Goal: Information Seeking & Learning: Learn about a topic

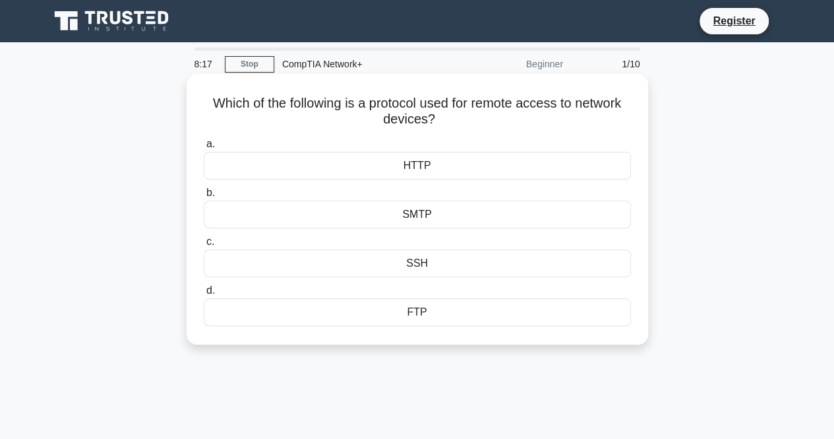
click at [419, 174] on div "HTTP" at bounding box center [417, 166] width 427 height 28
click at [204, 148] on input "a. HTTP" at bounding box center [204, 144] width 0 height 9
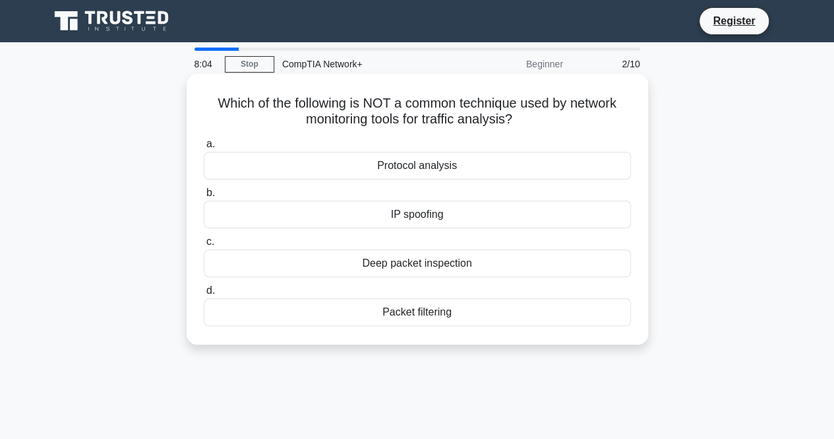
click at [415, 262] on div "Deep packet inspection" at bounding box center [417, 263] width 427 height 28
click at [204, 246] on input "c. Deep packet inspection" at bounding box center [204, 241] width 0 height 9
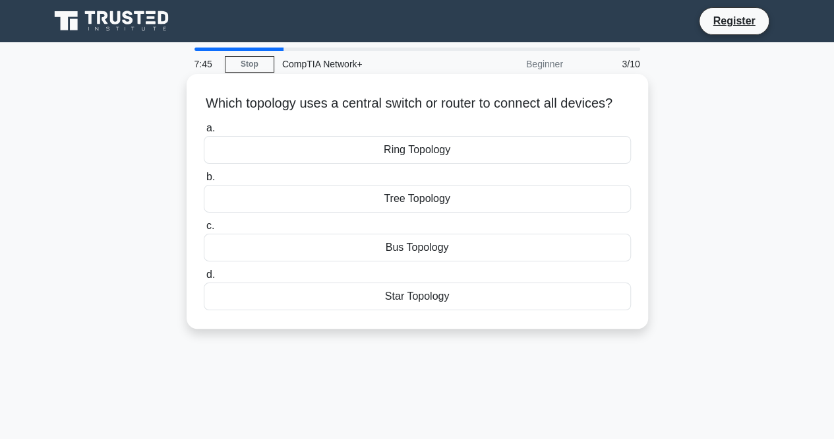
click at [415, 310] on div "Star Topology" at bounding box center [417, 296] width 427 height 28
click at [204, 279] on input "d. Star Topology" at bounding box center [204, 274] width 0 height 9
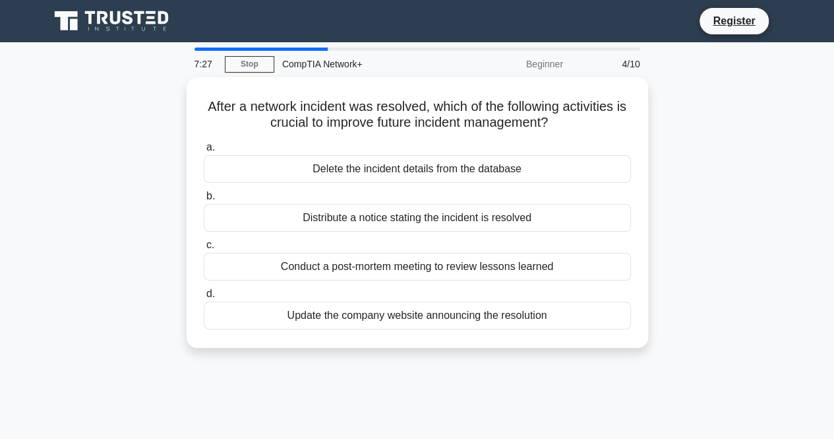
click at [415, 317] on div "Update the company website announcing the resolution" at bounding box center [417, 315] width 427 height 28
click at [204, 298] on input "d. Update the company website announcing the resolution" at bounding box center [204, 294] width 0 height 9
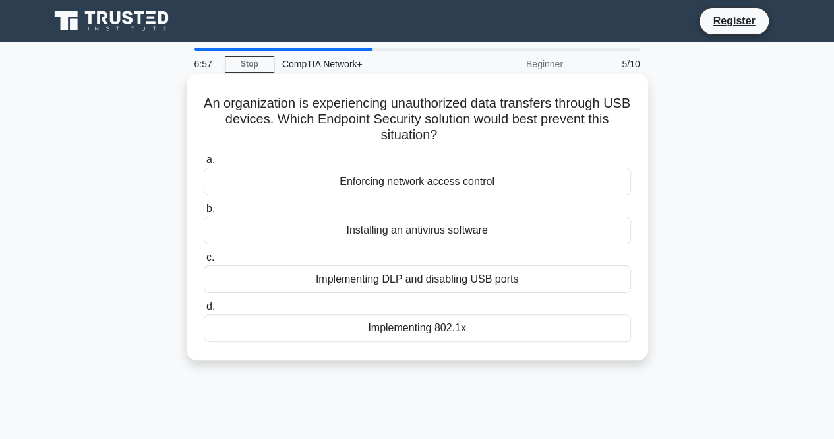
click at [381, 282] on div "Implementing DLP and disabling USB ports" at bounding box center [417, 279] width 427 height 28
click at [204, 262] on input "c. Implementing DLP and disabling USB ports" at bounding box center [204, 257] width 0 height 9
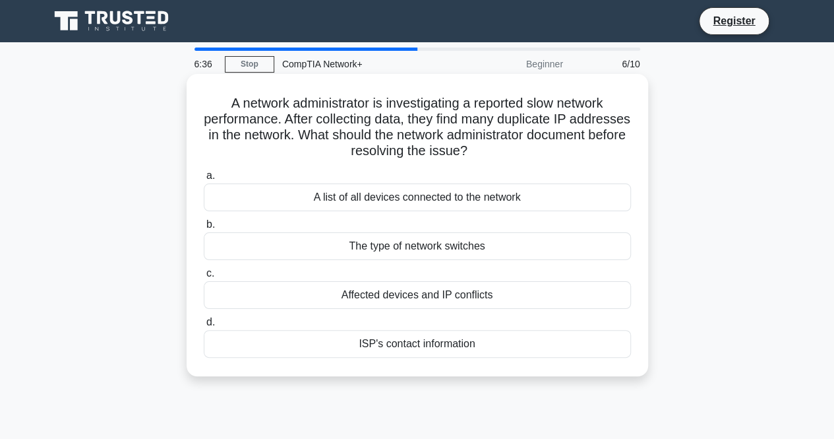
click at [423, 288] on div "Affected devices and IP conflicts" at bounding box center [417, 295] width 427 height 28
click at [204, 278] on input "c. Affected devices and IP conflicts" at bounding box center [204, 273] width 0 height 9
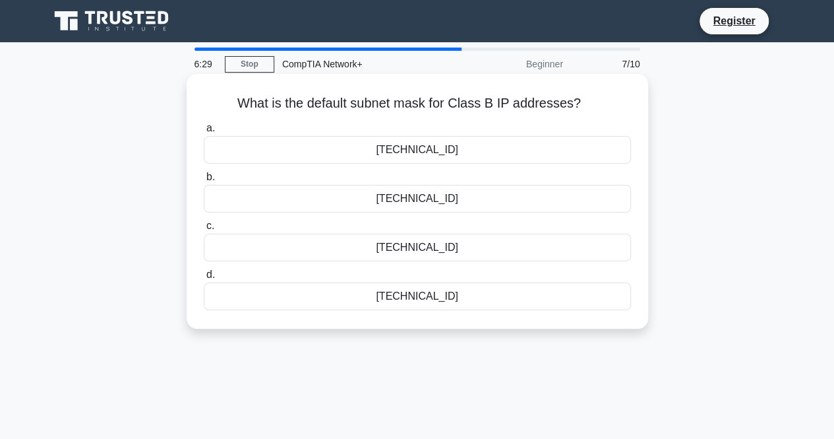
click at [412, 144] on div "255.255.0.0" at bounding box center [417, 150] width 427 height 28
click at [204, 133] on input "a. 255.255.0.0" at bounding box center [204, 128] width 0 height 9
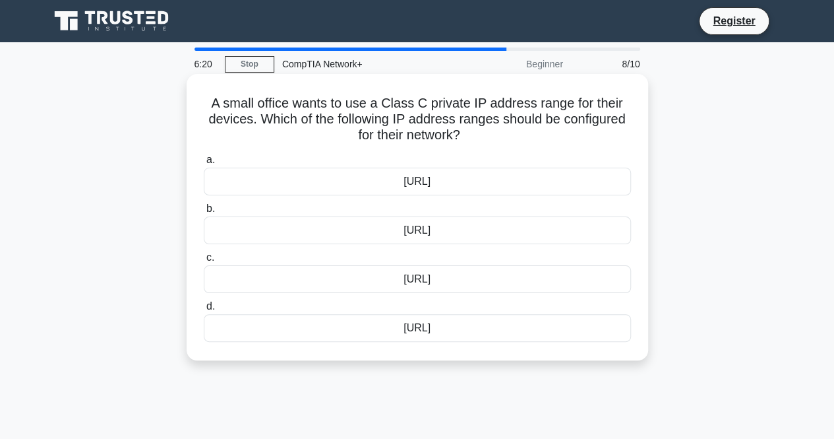
click at [408, 237] on div "192.168.0.0/16" at bounding box center [417, 230] width 427 height 28
click at [204, 213] on input "b. 192.168.0.0/16" at bounding box center [204, 208] width 0 height 9
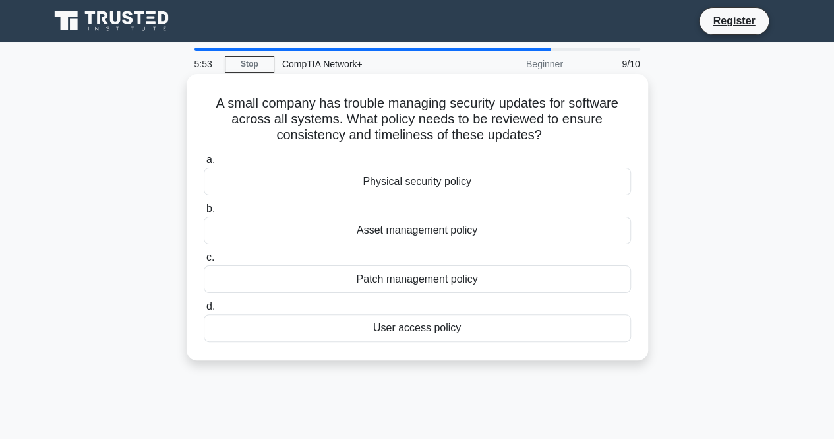
click at [393, 275] on div "Patch management policy" at bounding box center [417, 279] width 427 height 28
click at [204, 262] on input "c. Patch management policy" at bounding box center [204, 257] width 0 height 9
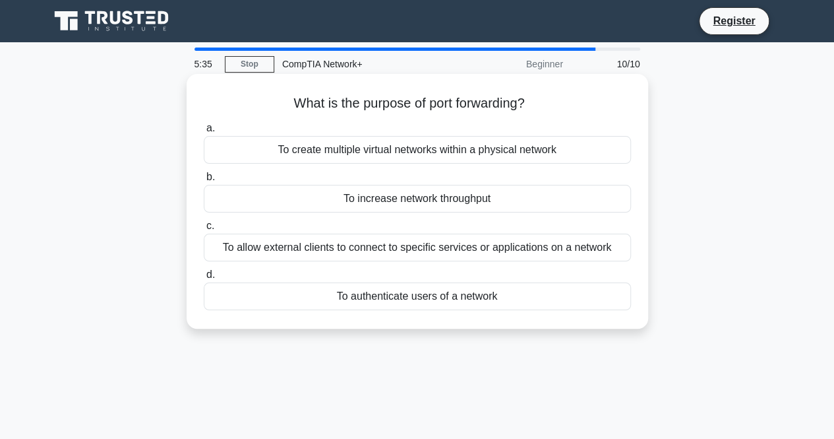
click at [406, 250] on div "To allow external clients to connect to specific services or applications on a …" at bounding box center [417, 247] width 427 height 28
click at [204, 230] on input "c. To allow external clients to connect to specific services or applications on…" at bounding box center [204, 226] width 0 height 9
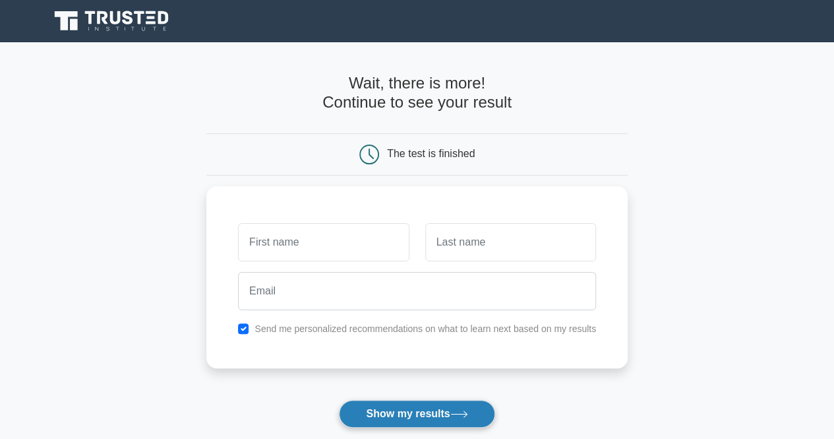
click at [393, 411] on button "Show my results" at bounding box center [417, 414] width 156 height 28
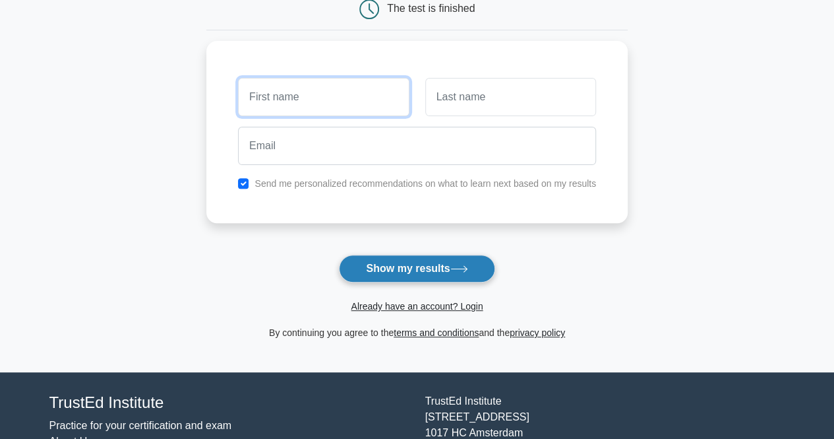
scroll to position [146, 0]
